Goal: Task Accomplishment & Management: Manage account settings

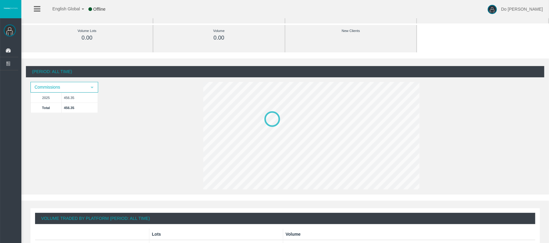
scroll to position [41, 0]
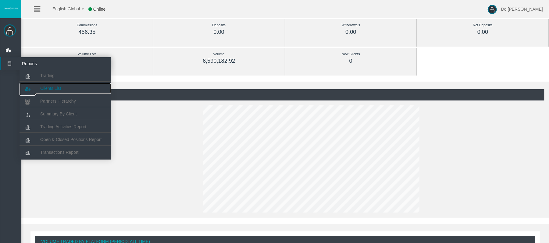
click at [38, 88] on link "Clients List" at bounding box center [64, 88] width 91 height 11
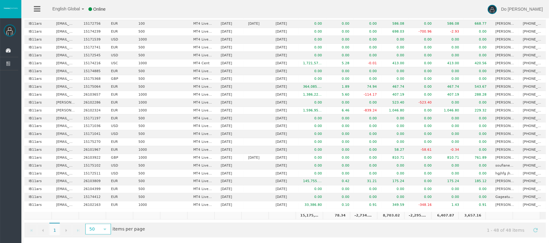
scroll to position [257, 0]
click at [110, 182] on span "select" at bounding box center [104, 228] width 11 height 9
click at [110, 182] on li "500" at bounding box center [99, 213] width 24 height 10
